Goal: Information Seeking & Learning: Find specific fact

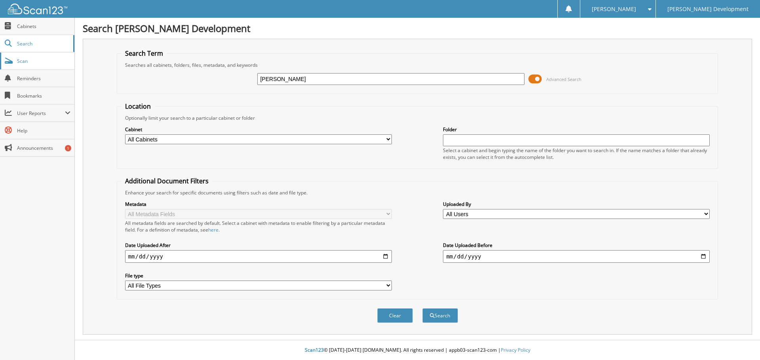
type input "Christi Choi"
click at [422, 309] on button "Search" at bounding box center [440, 316] width 36 height 15
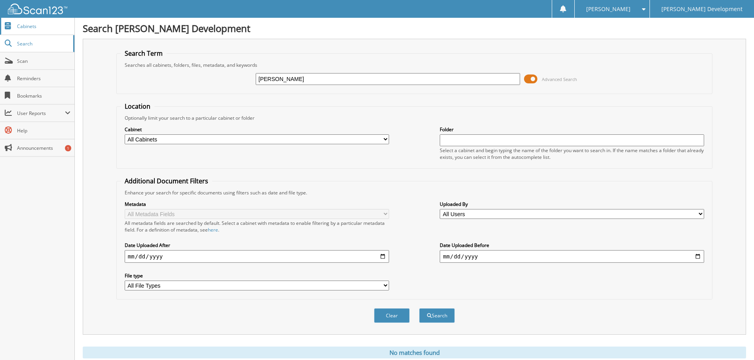
click at [33, 23] on span "Cabinets" at bounding box center [43, 26] width 53 height 7
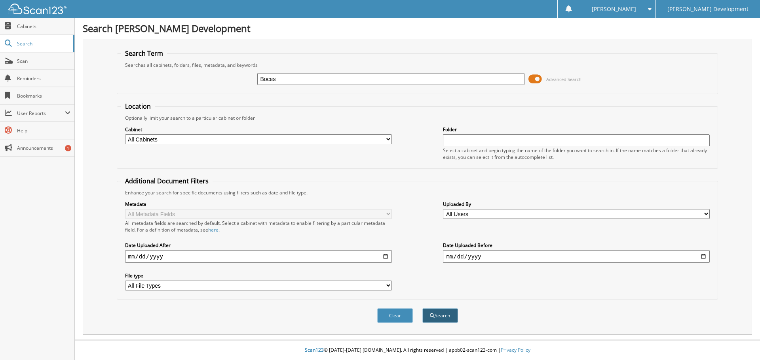
type input "Boces"
click at [437, 318] on button "Search" at bounding box center [440, 316] width 36 height 15
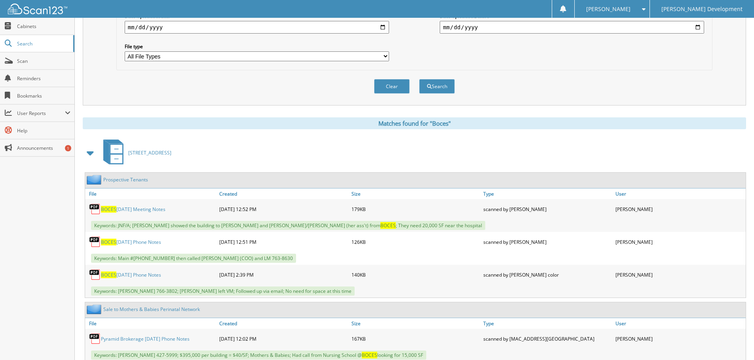
scroll to position [237, 0]
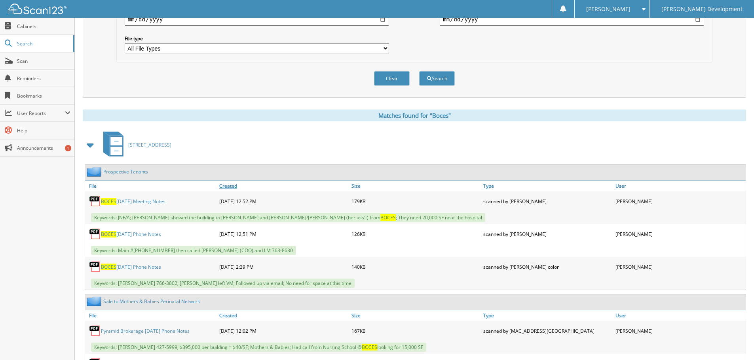
click at [228, 189] on link "Created" at bounding box center [283, 186] width 132 height 11
click at [228, 188] on link "Created" at bounding box center [283, 186] width 132 height 11
click at [228, 184] on link "Created" at bounding box center [283, 186] width 132 height 11
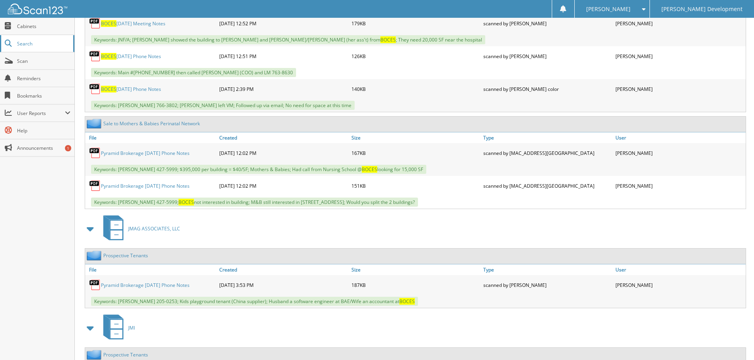
scroll to position [401, 0]
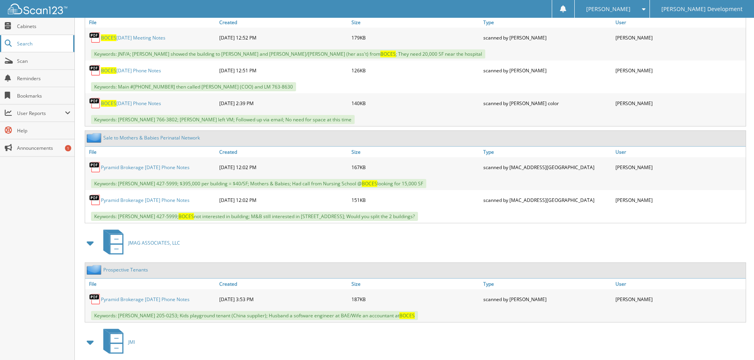
click at [23, 42] on span "Search" at bounding box center [43, 43] width 52 height 7
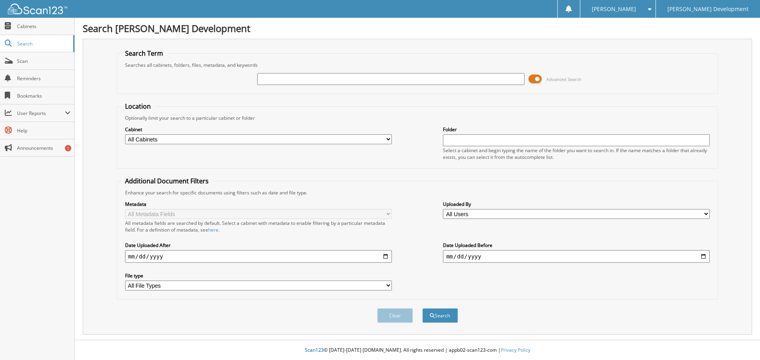
click at [288, 77] on input "text" at bounding box center [390, 79] width 267 height 12
type input "Choi"
click at [440, 310] on button "Search" at bounding box center [440, 316] width 36 height 15
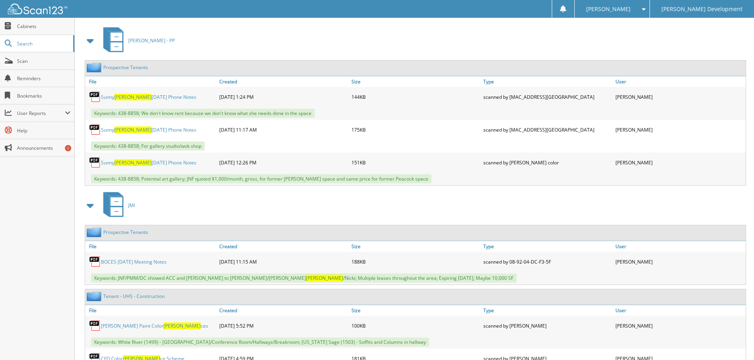
scroll to position [356, 0]
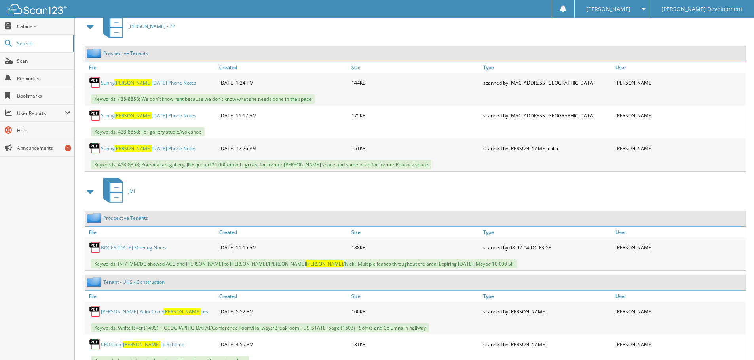
click at [139, 251] on link "BOCES 07/07/25 Meeting Notes" at bounding box center [134, 247] width 66 height 7
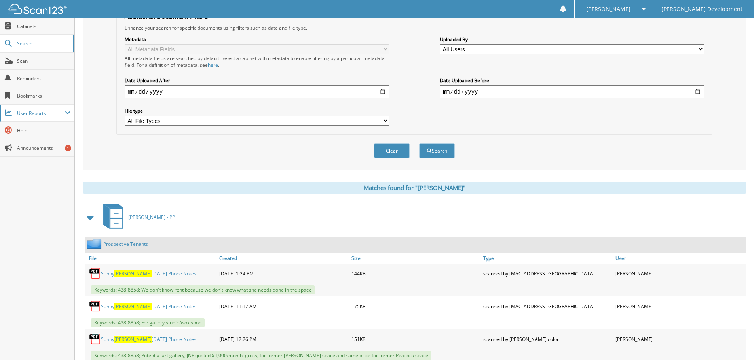
scroll to position [158, 0]
